Goal: Task Accomplishment & Management: Manage account settings

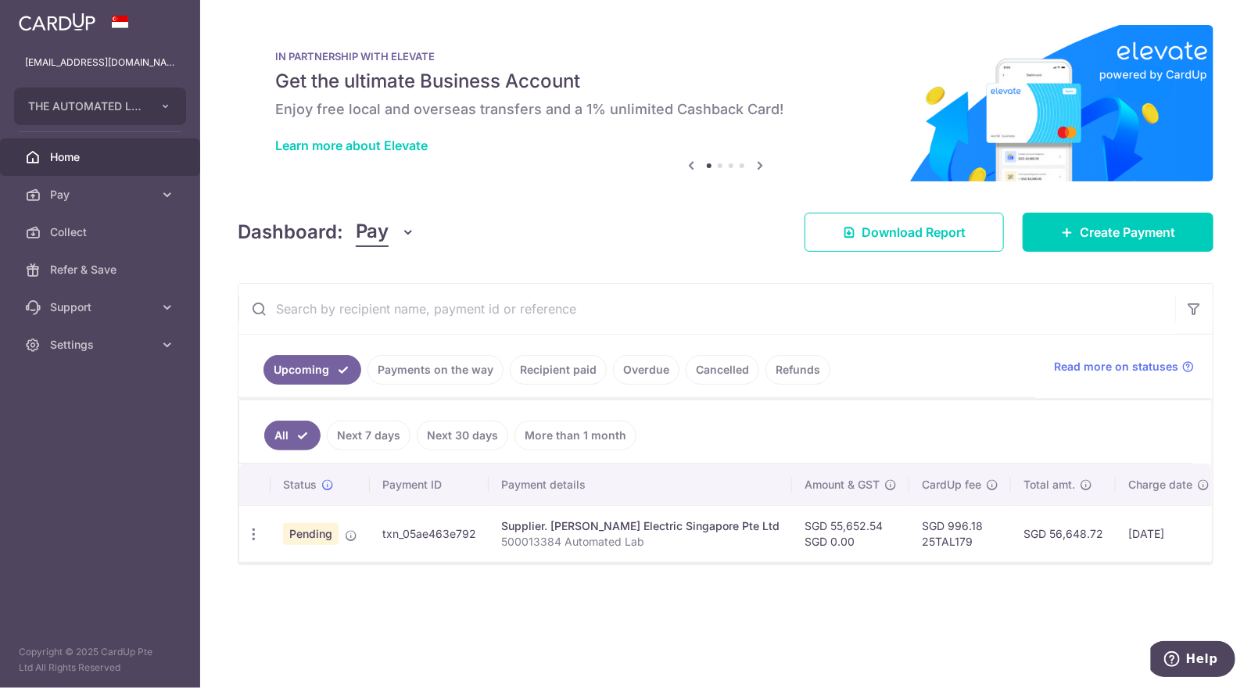
scroll to position [0, 98]
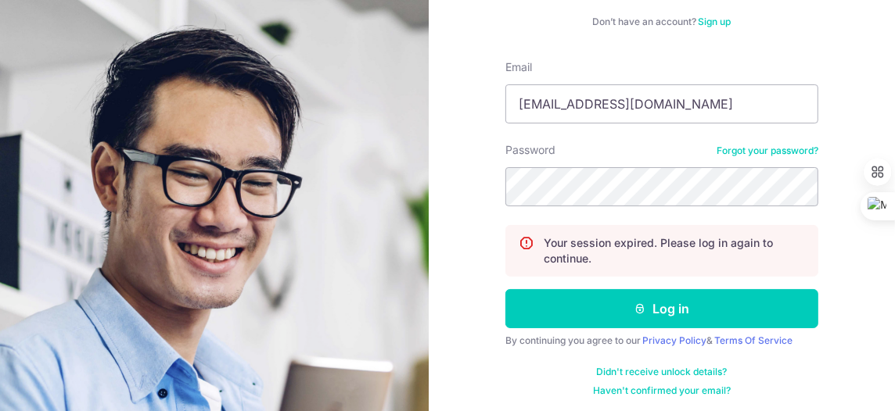
scroll to position [194, 0]
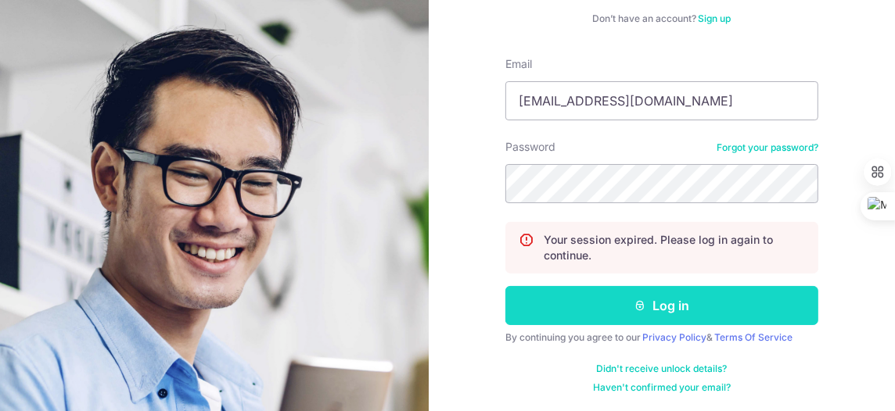
click at [685, 299] on button "Log in" at bounding box center [661, 305] width 313 height 39
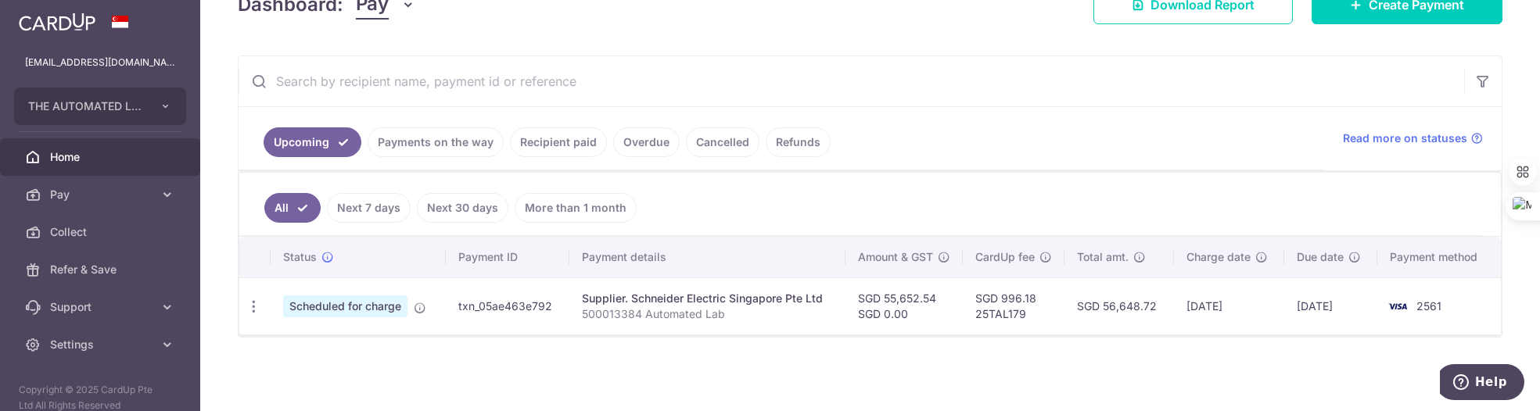
scroll to position [246, 0]
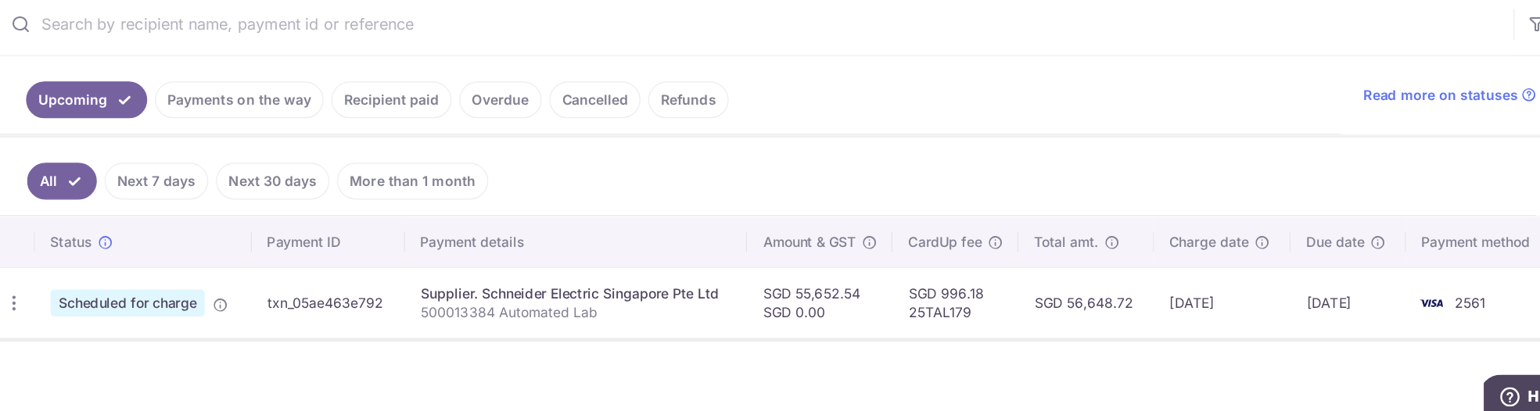
click at [551, 361] on div "× Pause Schedule Pause all future payments in this series Pause just this one p…" at bounding box center [870, 205] width 1340 height 411
drag, startPoint x: 1100, startPoint y: 305, endPoint x: 1155, endPoint y: 303, distance: 55.6
click at [894, 303] on td "SGD 56,648.72" at bounding box center [1118, 306] width 109 height 57
copy td "56,648.72"
click at [389, 379] on div "× Pause Schedule Pause all future payments in this series Pause just this one p…" at bounding box center [870, 205] width 1340 height 411
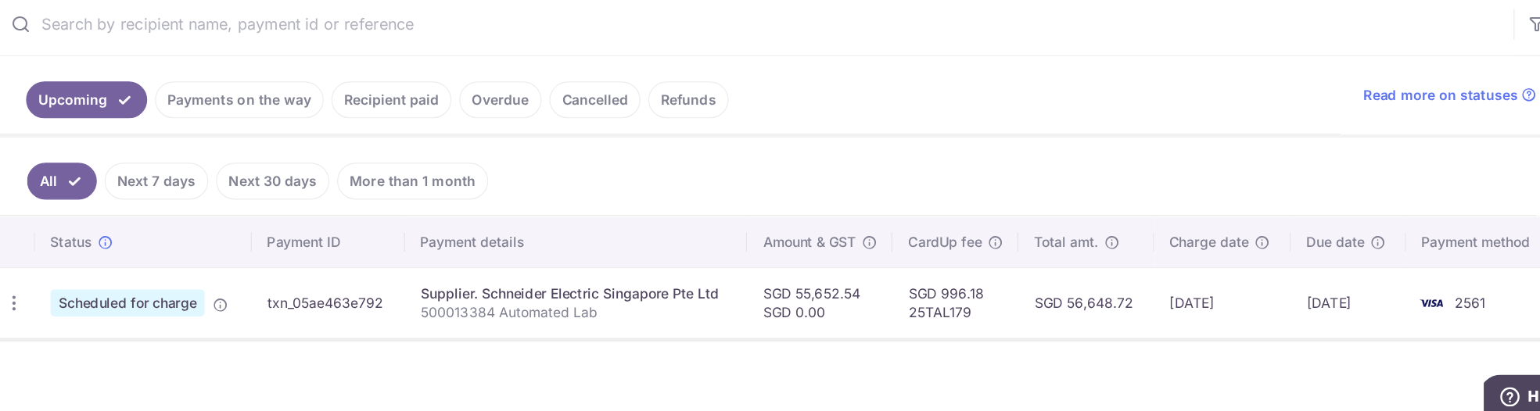
drag, startPoint x: 1100, startPoint y: 303, endPoint x: 1152, endPoint y: 306, distance: 51.7
click at [894, 306] on td "SGD 56,648.72" at bounding box center [1118, 306] width 109 height 57
copy td "56,648.72"
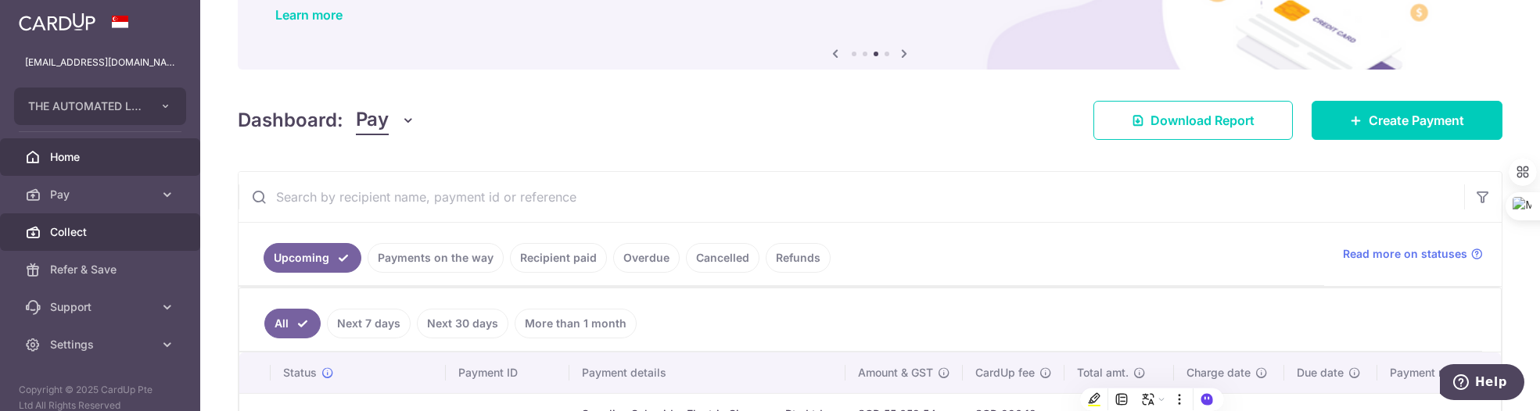
scroll to position [14, 0]
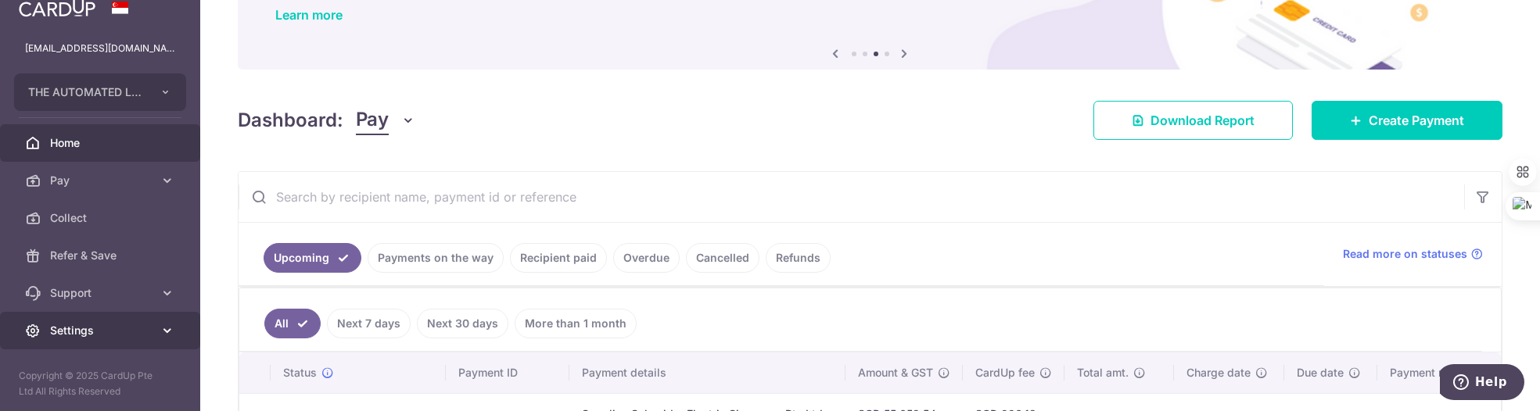
click at [58, 329] on span "Settings" at bounding box center [101, 331] width 103 height 16
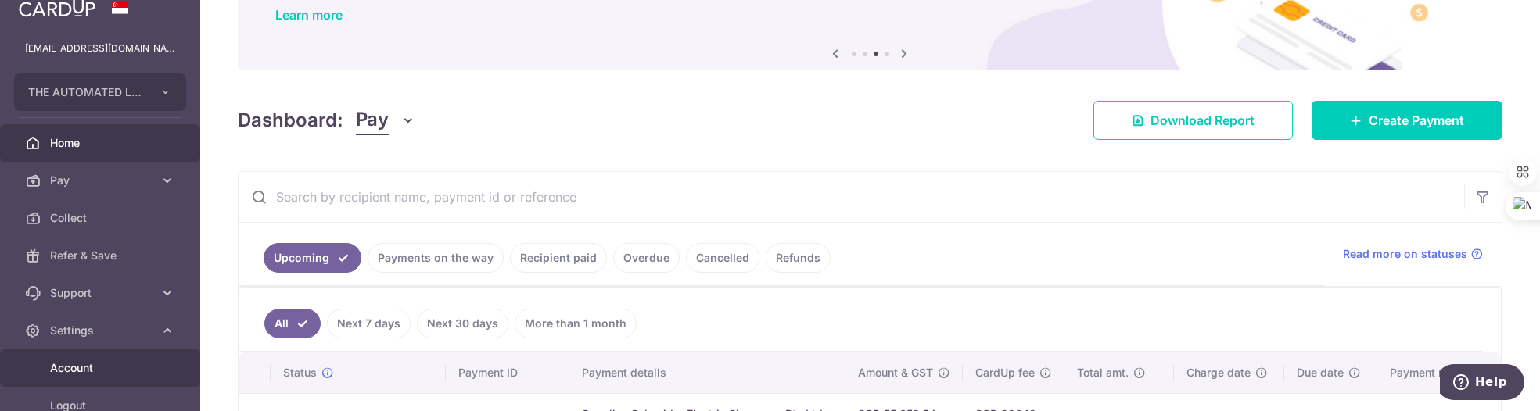
scroll to position [108, 0]
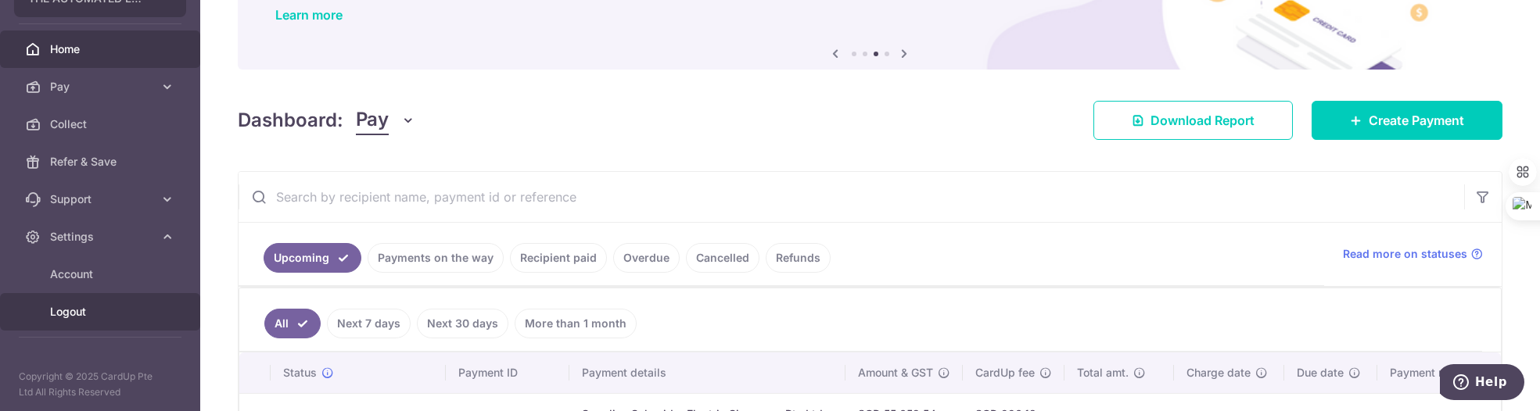
click at [83, 307] on span "Logout" at bounding box center [101, 312] width 103 height 16
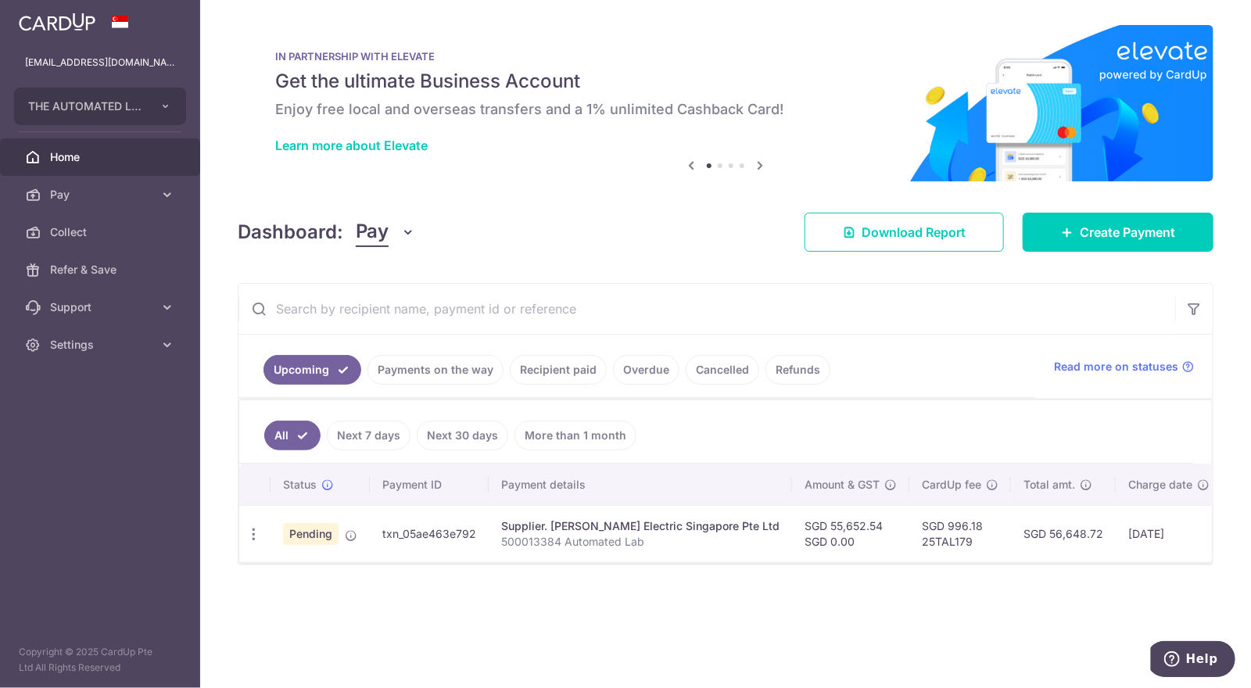
scroll to position [0, 98]
